Goal: Feedback & Contribution: Contribute content

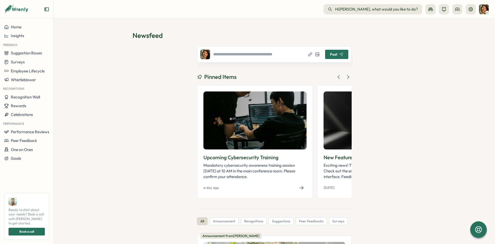
click at [333, 53] on span "Post" at bounding box center [333, 55] width 7 height 4
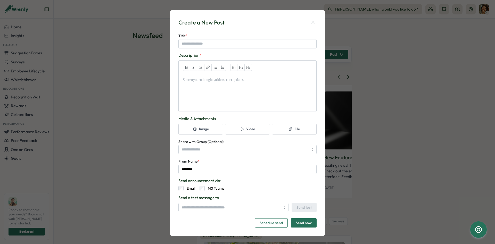
click at [313, 19] on div "Create a New Post" at bounding box center [247, 23] width 138 height 8
click at [313, 20] on icon "button" at bounding box center [312, 22] width 5 height 5
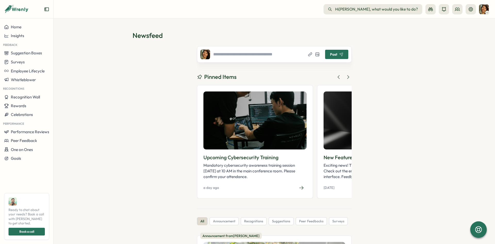
click at [272, 50] on div at bounding box center [251, 54] width 102 height 10
click at [271, 52] on input "text" at bounding box center [257, 54] width 89 height 5
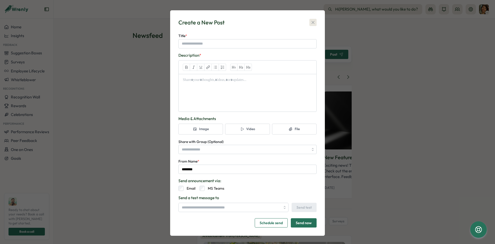
click at [315, 21] on icon "button" at bounding box center [312, 22] width 5 height 5
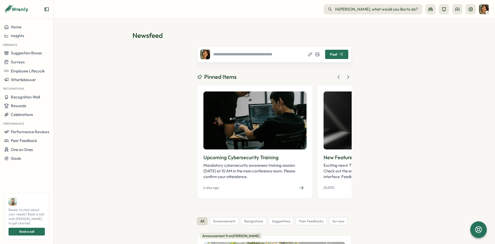
drag, startPoint x: 243, startPoint y: 56, endPoint x: 387, endPoint y: 55, distance: 144.6
click at [302, 55] on input "text" at bounding box center [257, 54] width 89 height 5
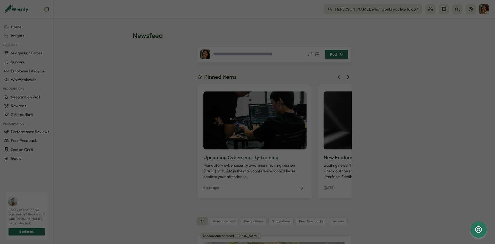
click at [387, 55] on div "Create a New Post Title * Description * Media & Attachments Image Video File Sh…" at bounding box center [247, 122] width 495 height 244
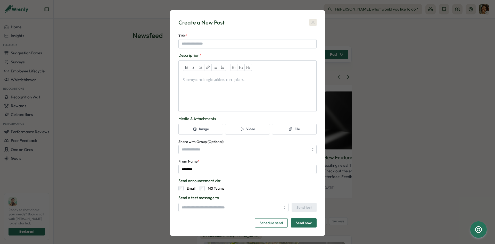
click at [314, 22] on icon "button" at bounding box center [312, 22] width 5 height 5
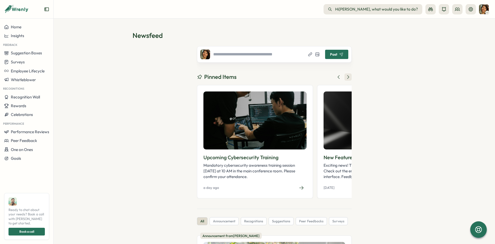
click at [347, 77] on icon at bounding box center [347, 76] width 5 height 5
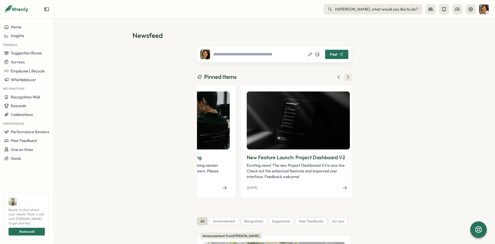
click at [347, 77] on icon at bounding box center [347, 76] width 5 height 5
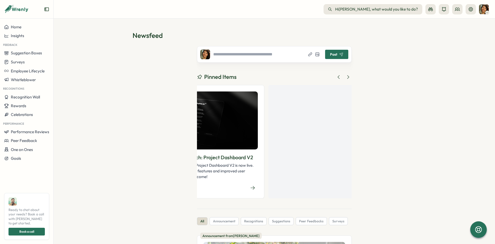
click at [258, 56] on input "text" at bounding box center [257, 54] width 89 height 5
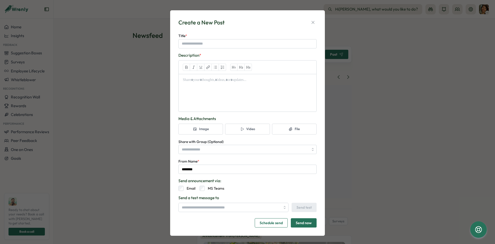
click at [232, 96] on div at bounding box center [247, 86] width 138 height 52
click at [237, 82] on div at bounding box center [248, 81] width 138 height 15
click at [240, 79] on div at bounding box center [248, 81] width 138 height 15
click at [420, 67] on div "Create a New Post Title * Description * Media & Attachments Image Video File Sh…" at bounding box center [247, 122] width 495 height 244
click at [315, 19] on button "button" at bounding box center [312, 22] width 7 height 7
